Goal: Browse casually

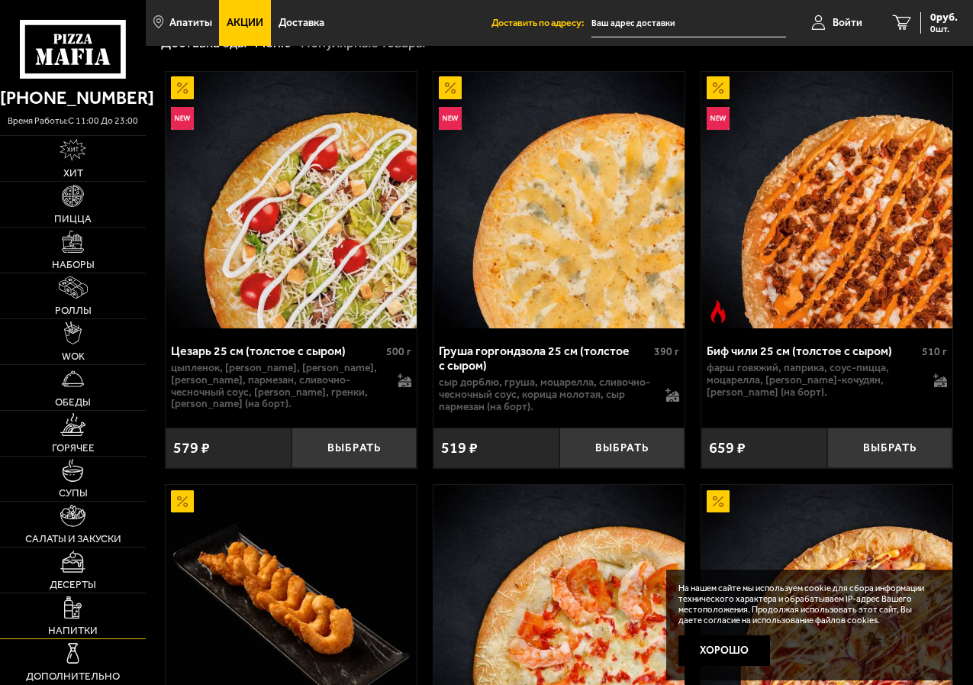
scroll to position [76, 0]
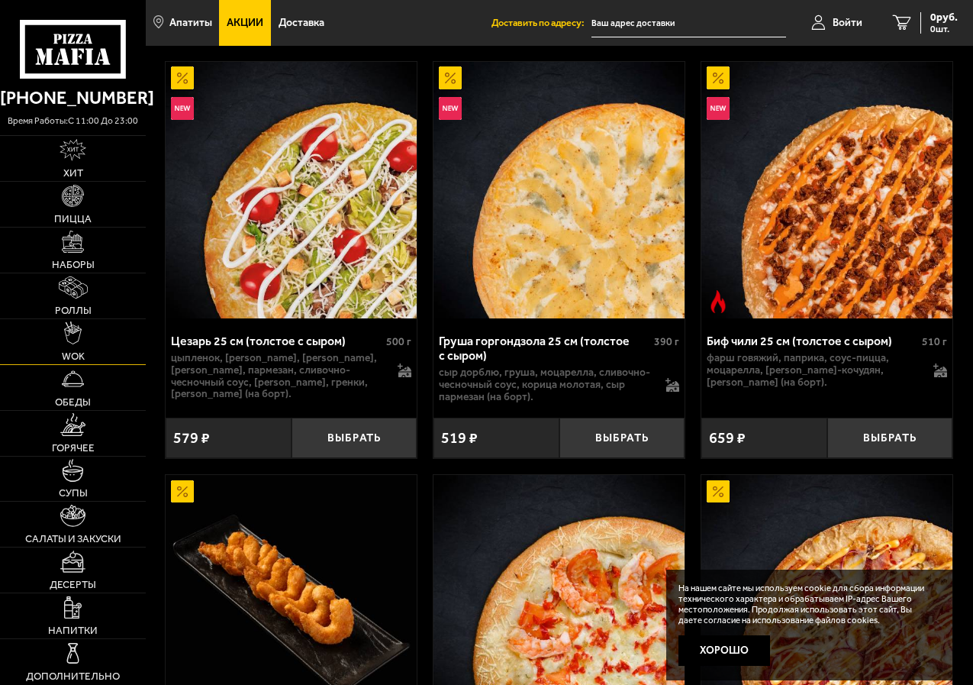
click at [82, 354] on span "WOK" at bounding box center [73, 356] width 23 height 10
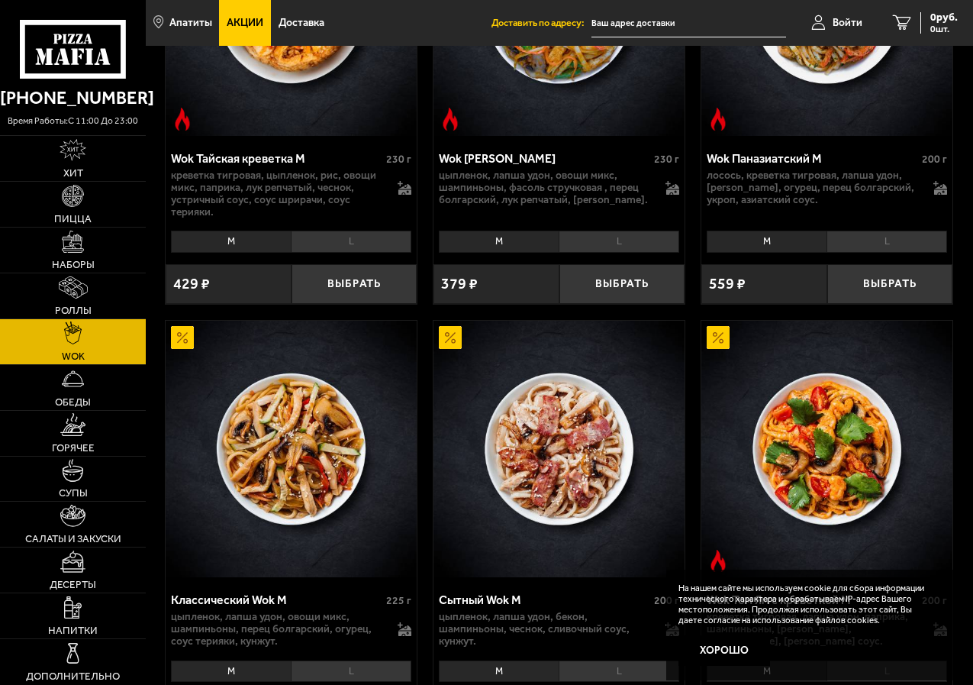
scroll to position [534, 0]
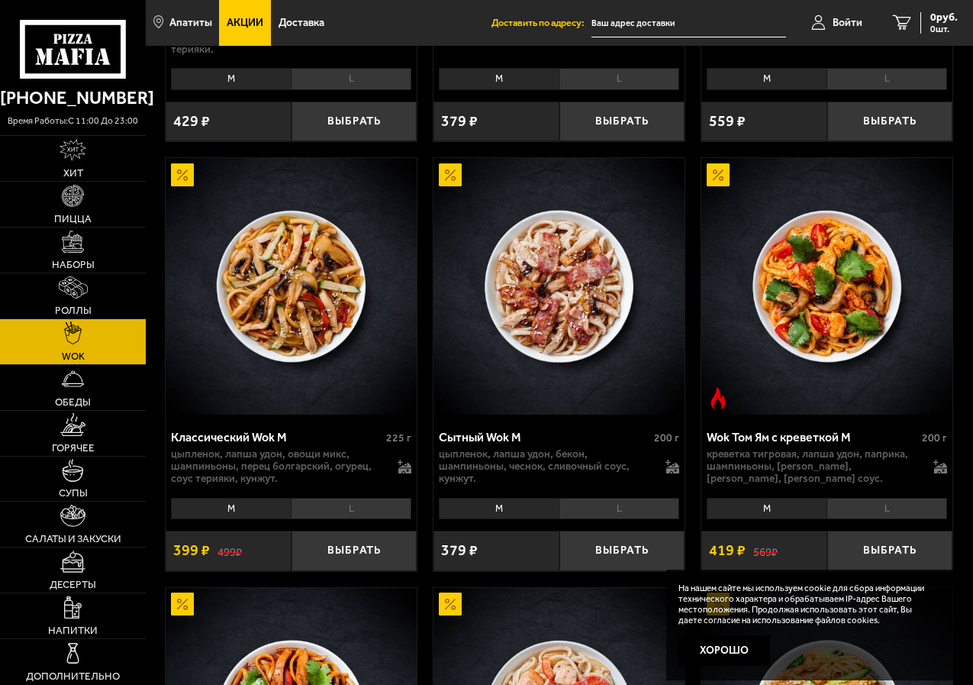
click at [617, 514] on li "L" at bounding box center [619, 508] width 121 height 21
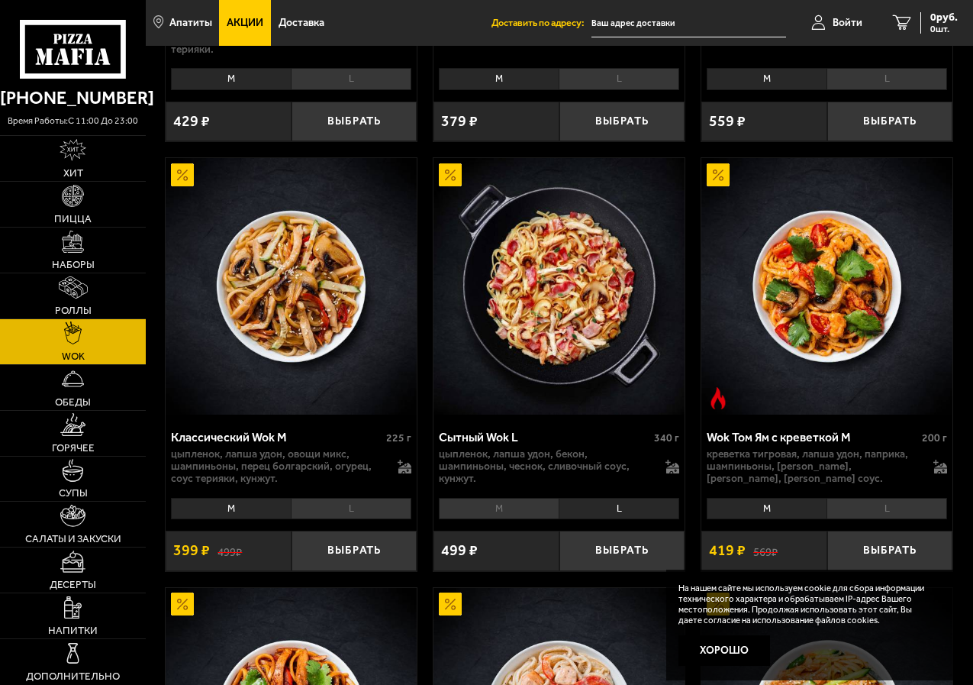
click at [503, 512] on li "M" at bounding box center [499, 508] width 120 height 21
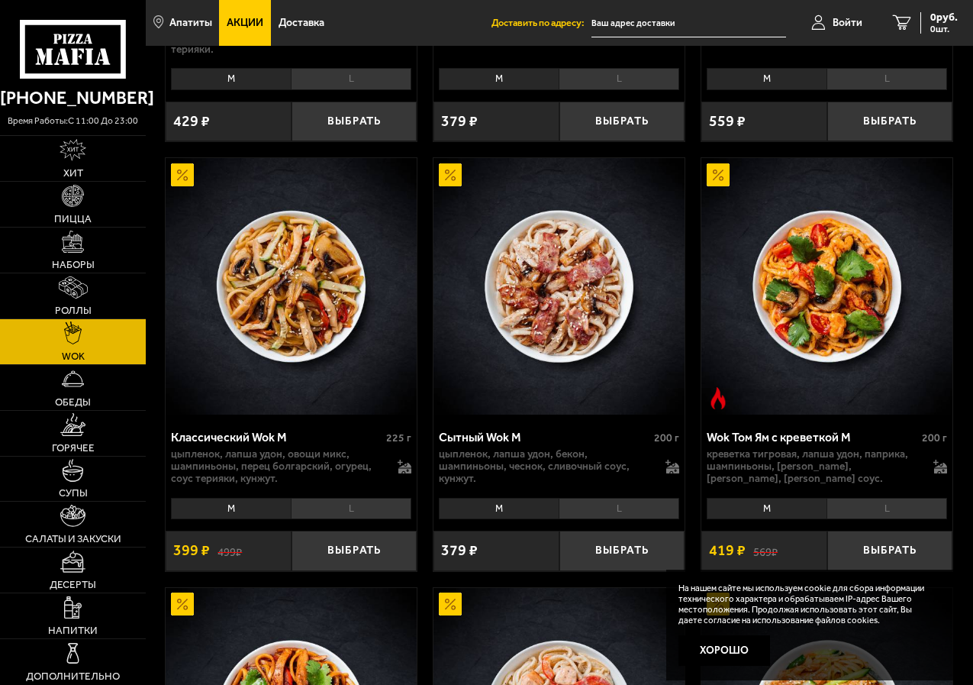
click at [579, 508] on li "L" at bounding box center [619, 508] width 121 height 21
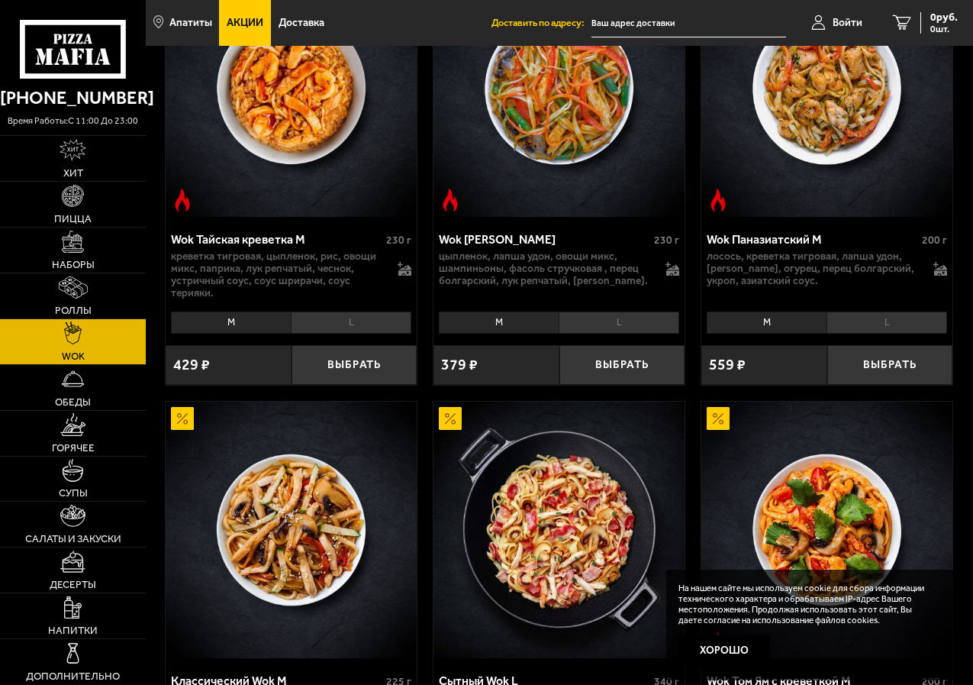
scroll to position [382, 0]
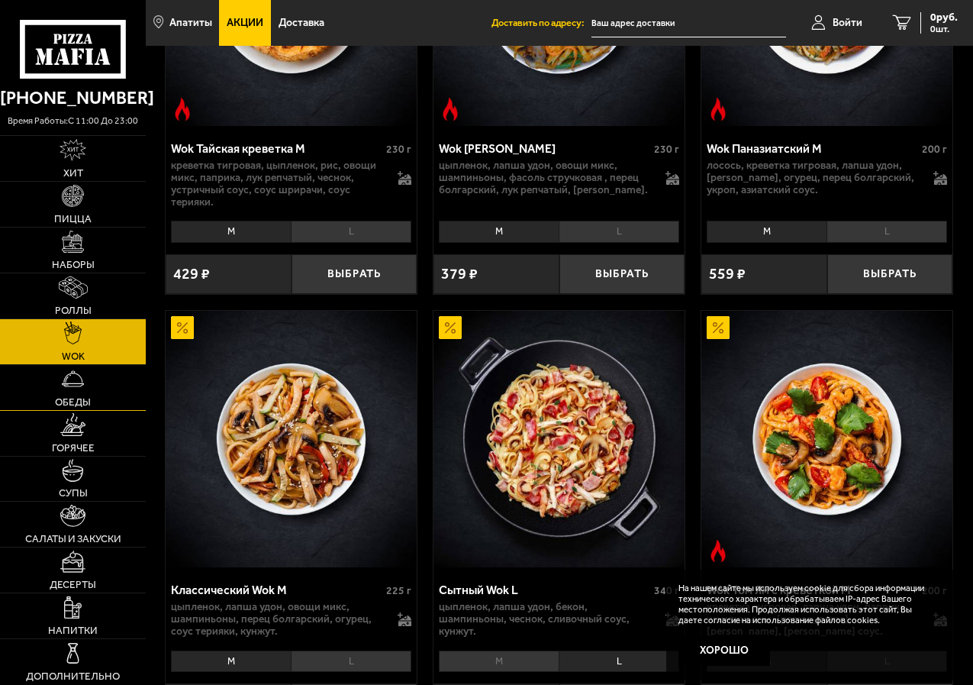
click at [63, 389] on img at bounding box center [73, 378] width 22 height 22
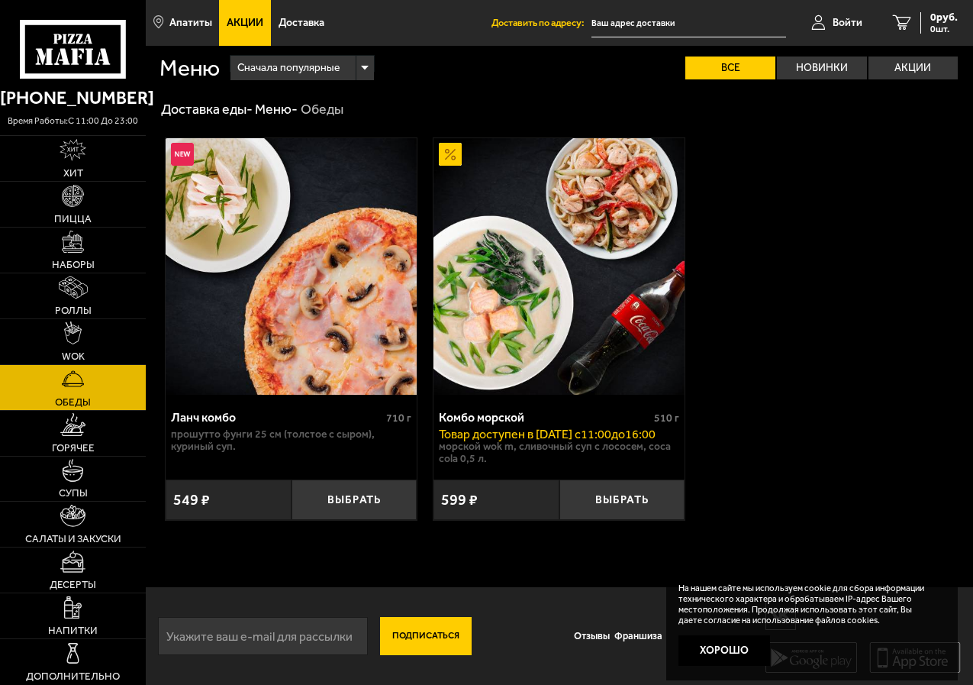
scroll to position [1, 0]
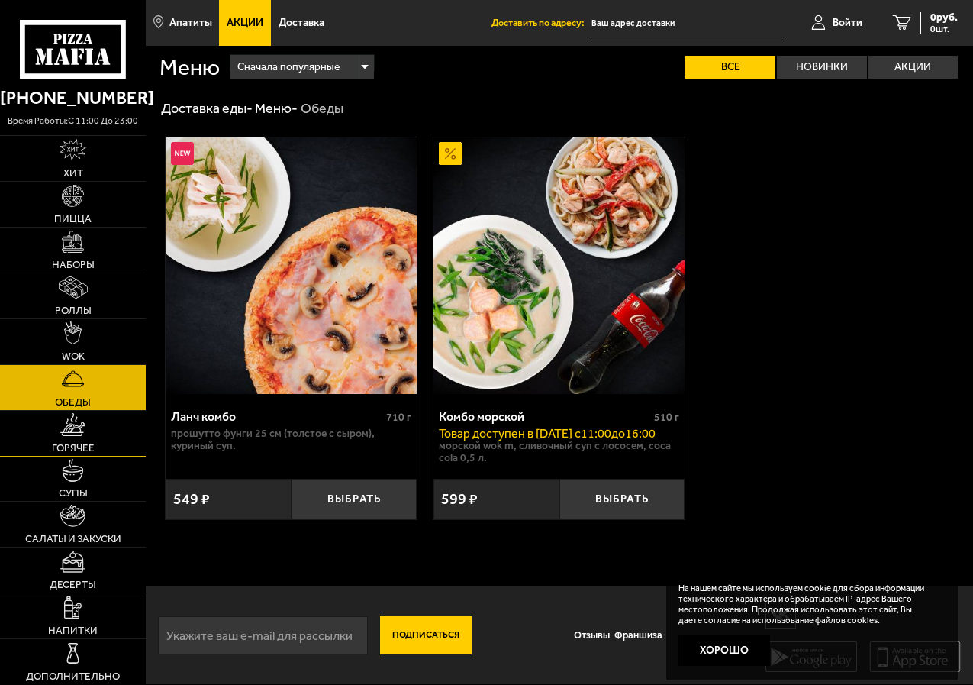
click at [73, 449] on span "Горячее" at bounding box center [73, 448] width 43 height 10
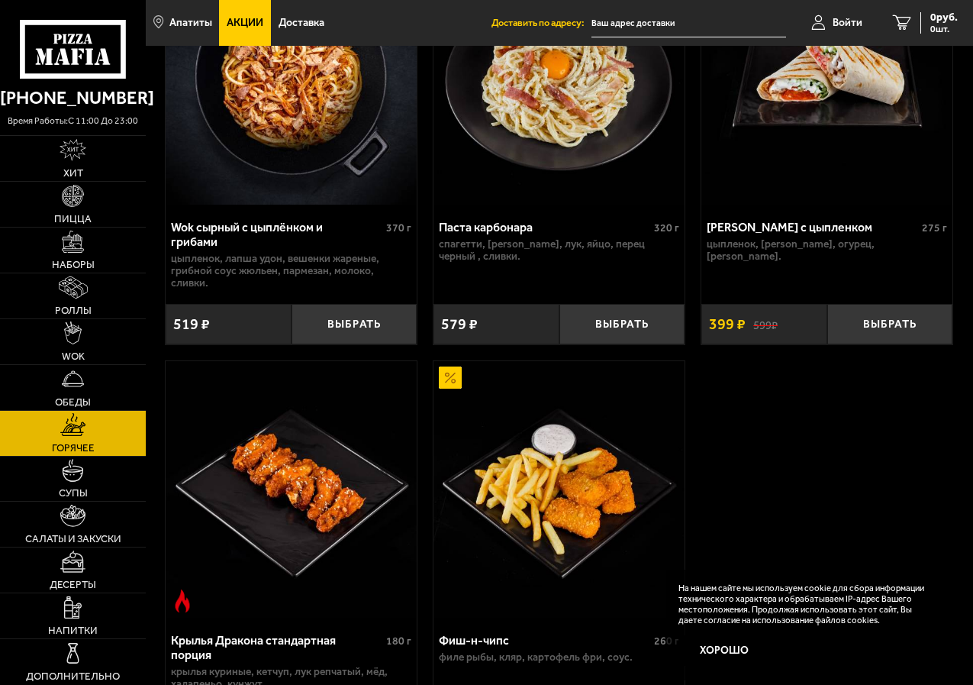
scroll to position [229, 0]
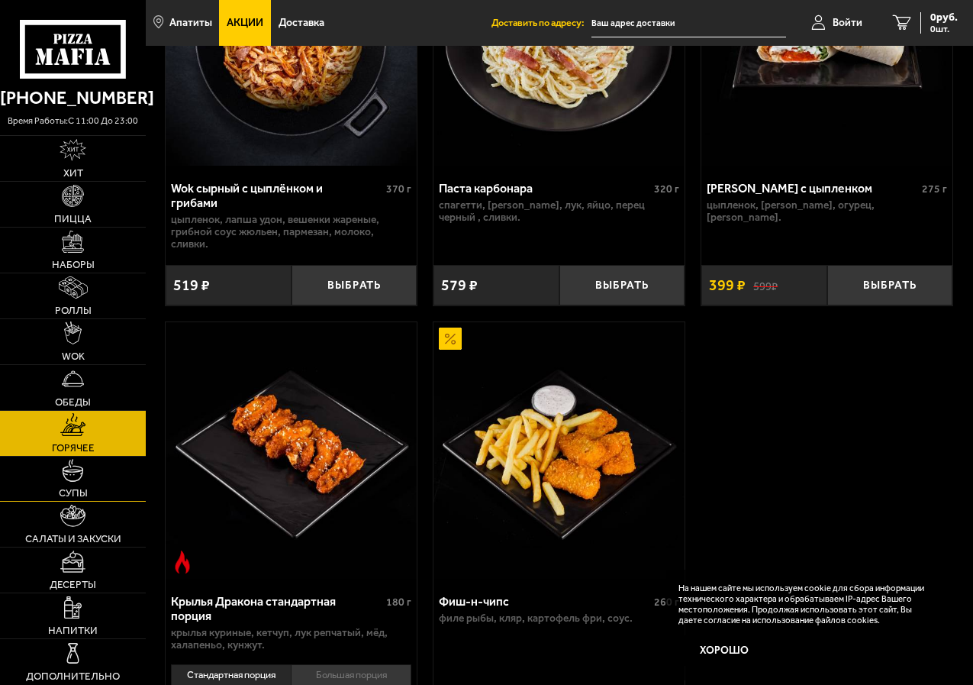
click at [75, 477] on img at bounding box center [73, 470] width 22 height 22
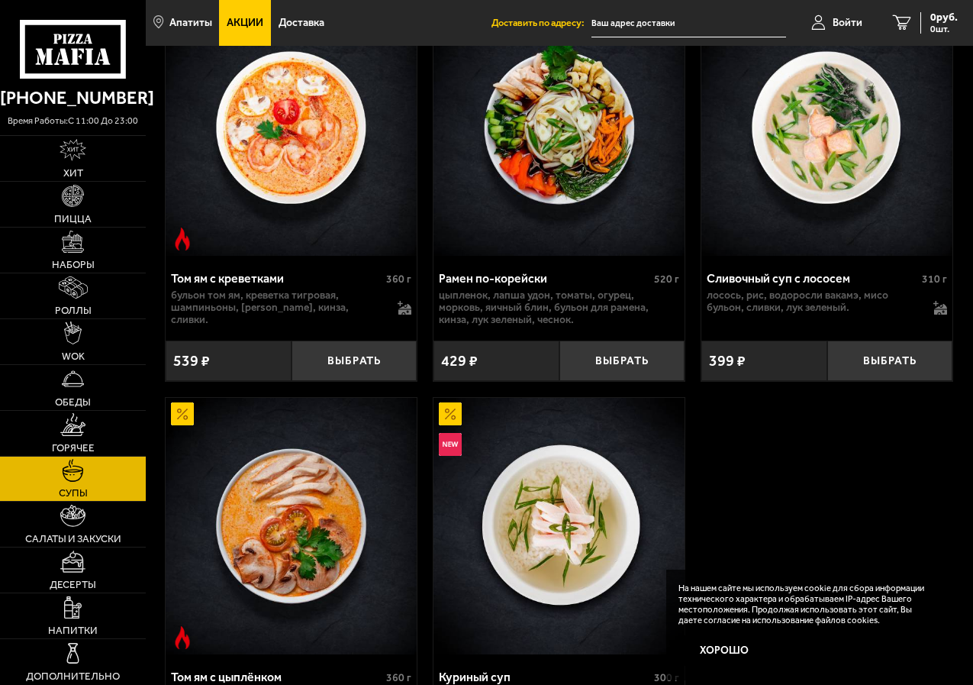
scroll to position [134, 0]
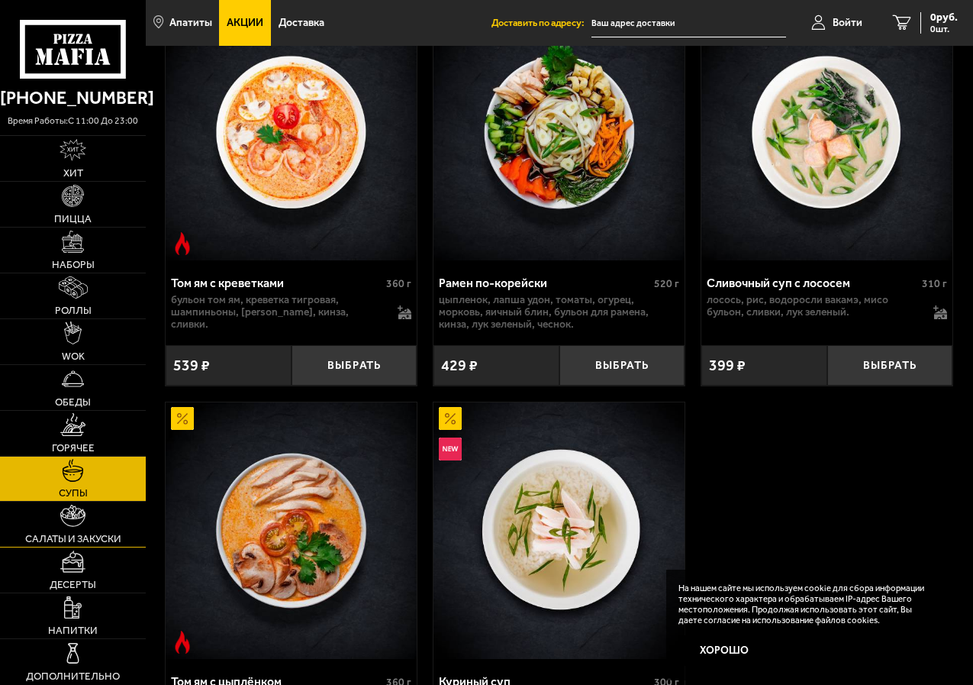
click at [68, 534] on span "Салаты и закуски" at bounding box center [73, 538] width 96 height 10
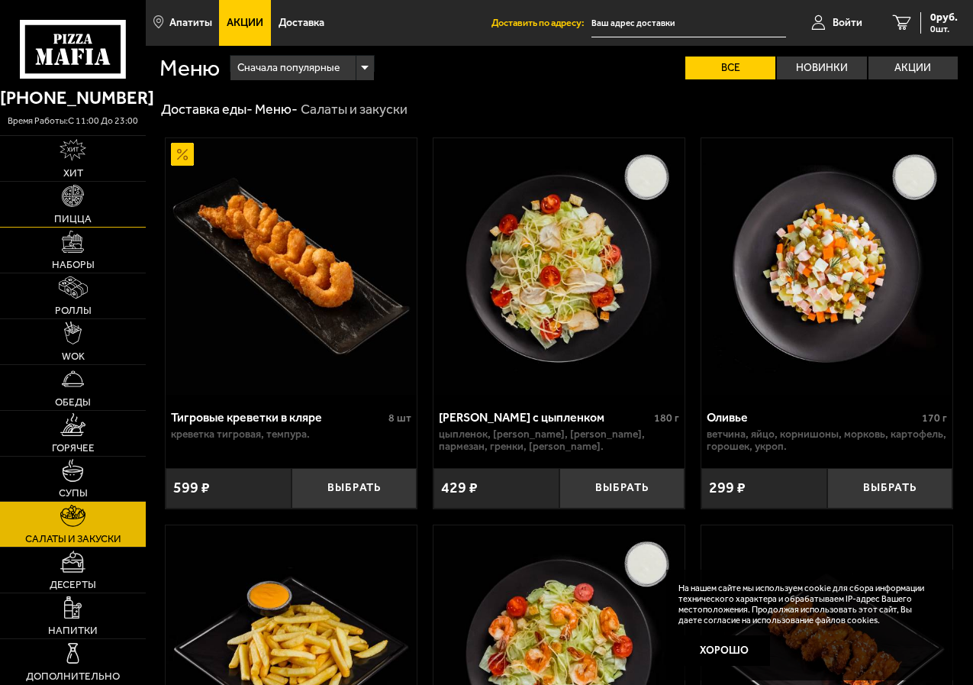
click at [62, 218] on span "Пицца" at bounding box center [72, 219] width 37 height 10
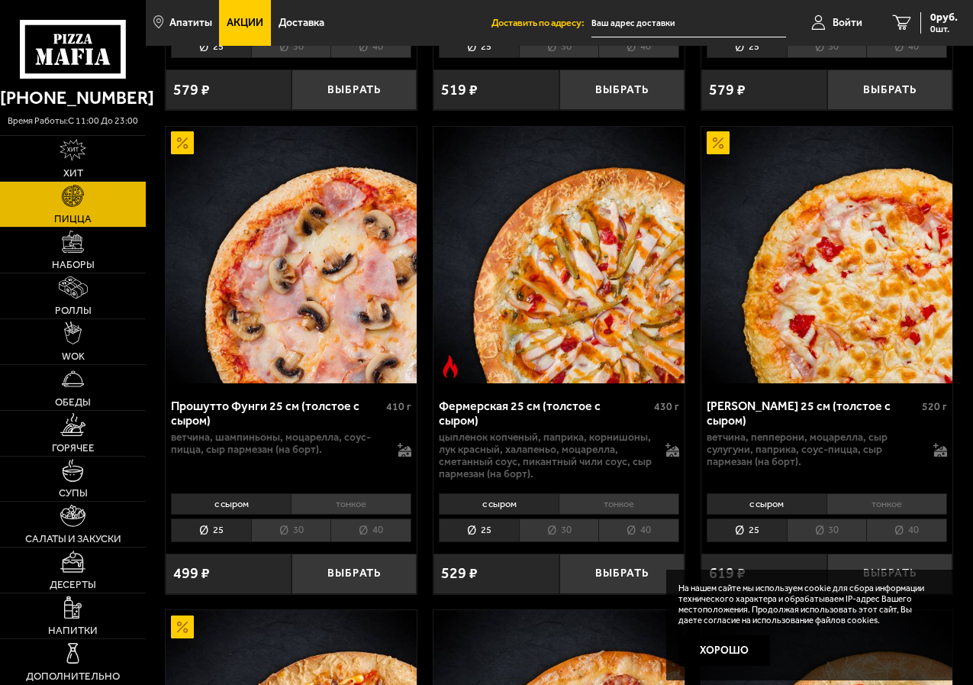
scroll to position [1450, 0]
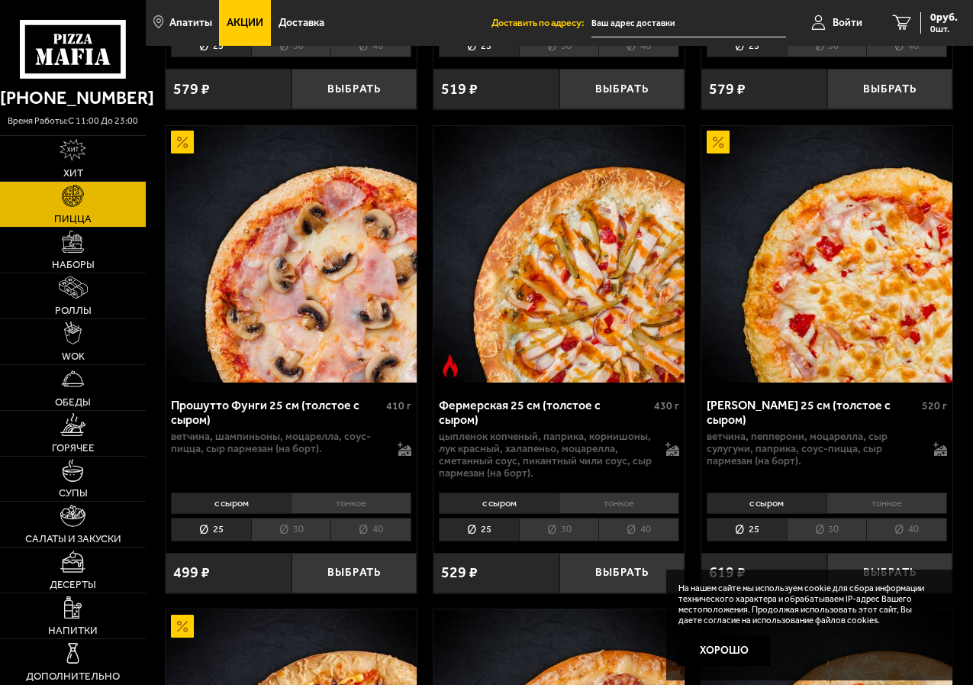
click at [292, 537] on li "30" at bounding box center [291, 529] width 80 height 24
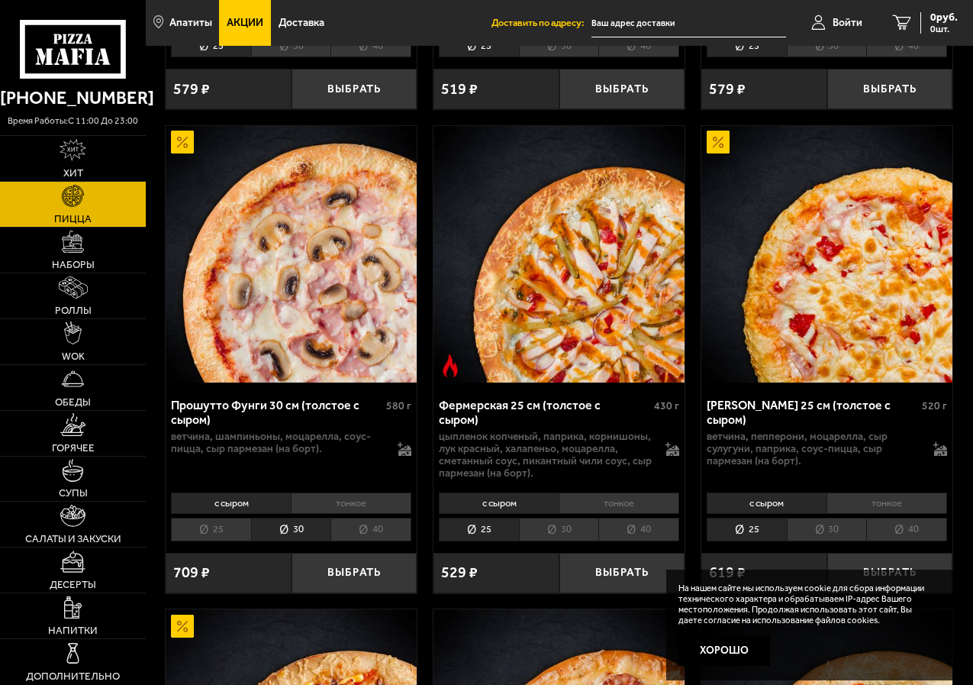
click at [372, 537] on li "40" at bounding box center [370, 529] width 81 height 24
click at [285, 541] on li "30" at bounding box center [291, 529] width 80 height 24
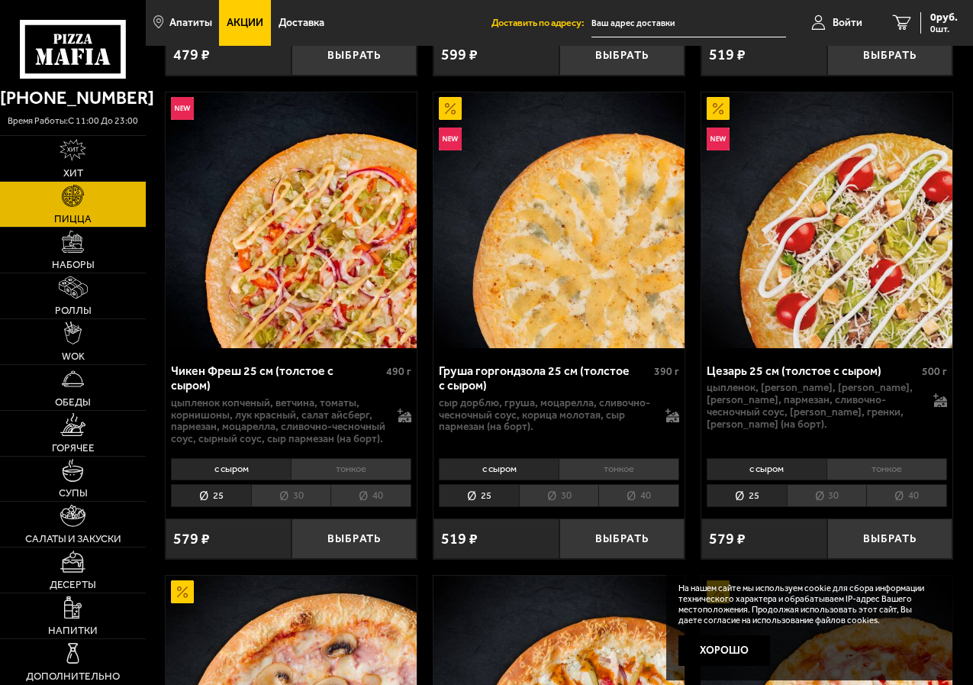
scroll to position [916, 0]
